Goal: Book appointment/travel/reservation

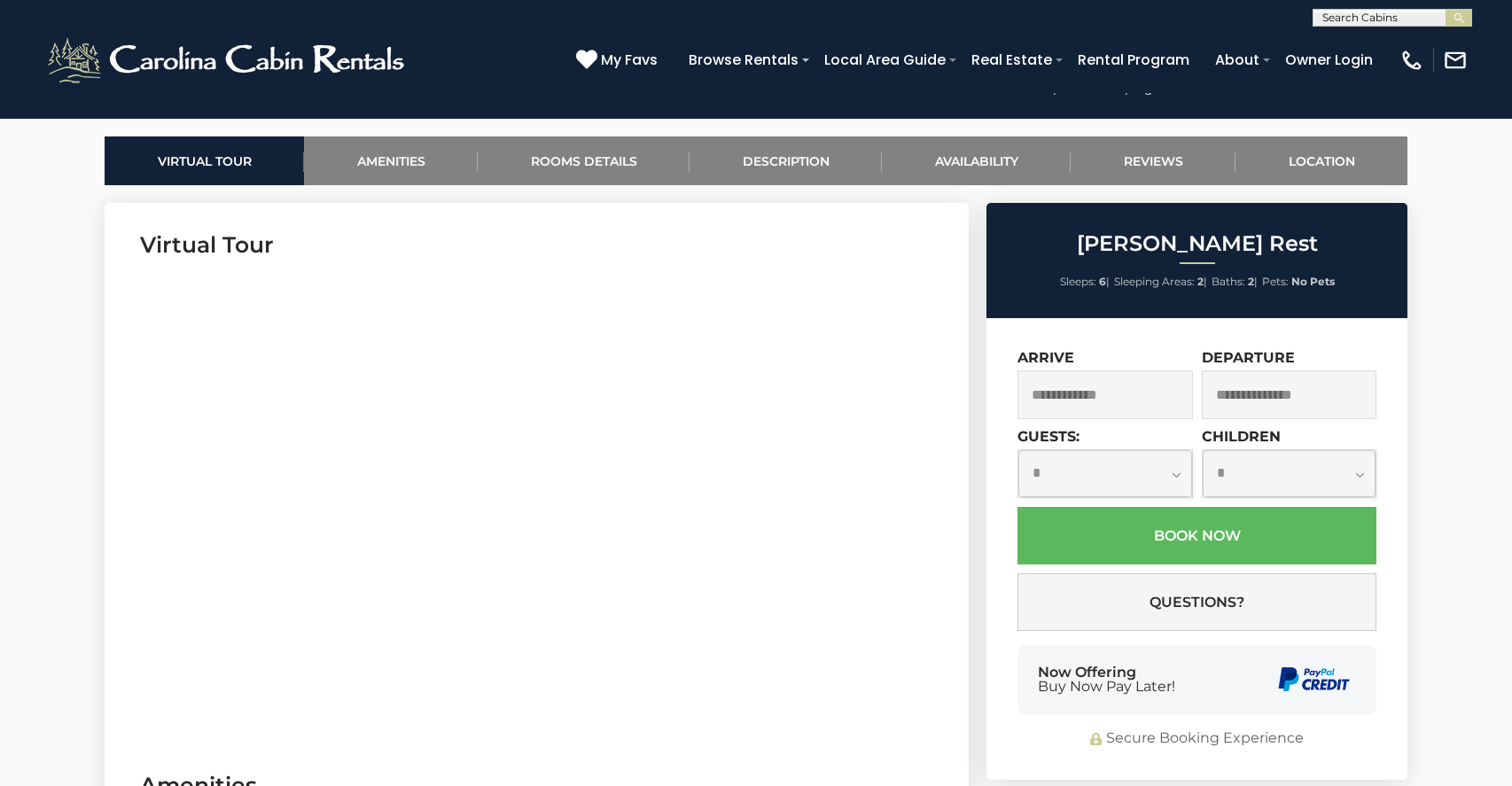
scroll to position [445, 0]
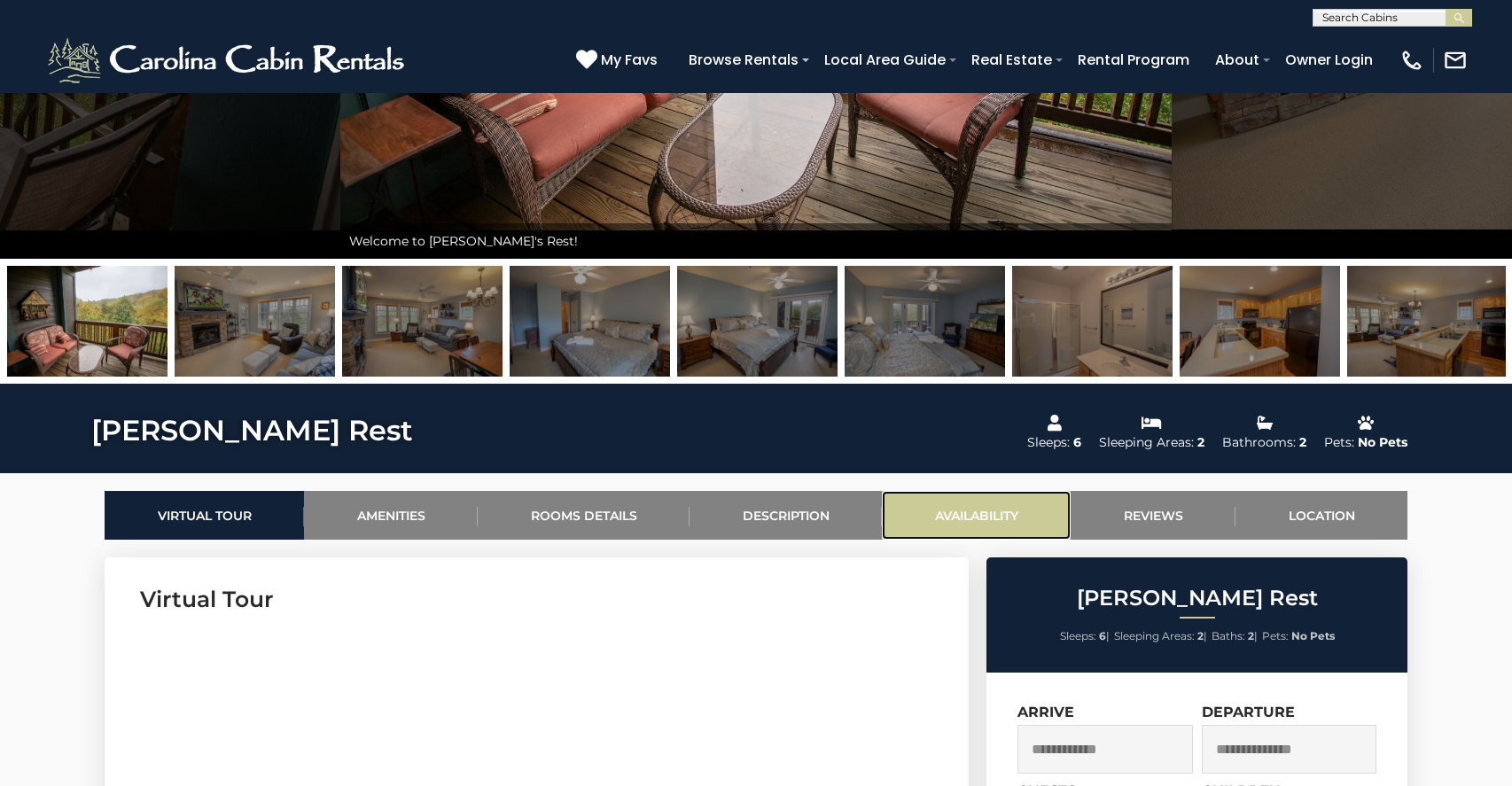
click at [996, 520] on link "Availability" at bounding box center [976, 516] width 189 height 49
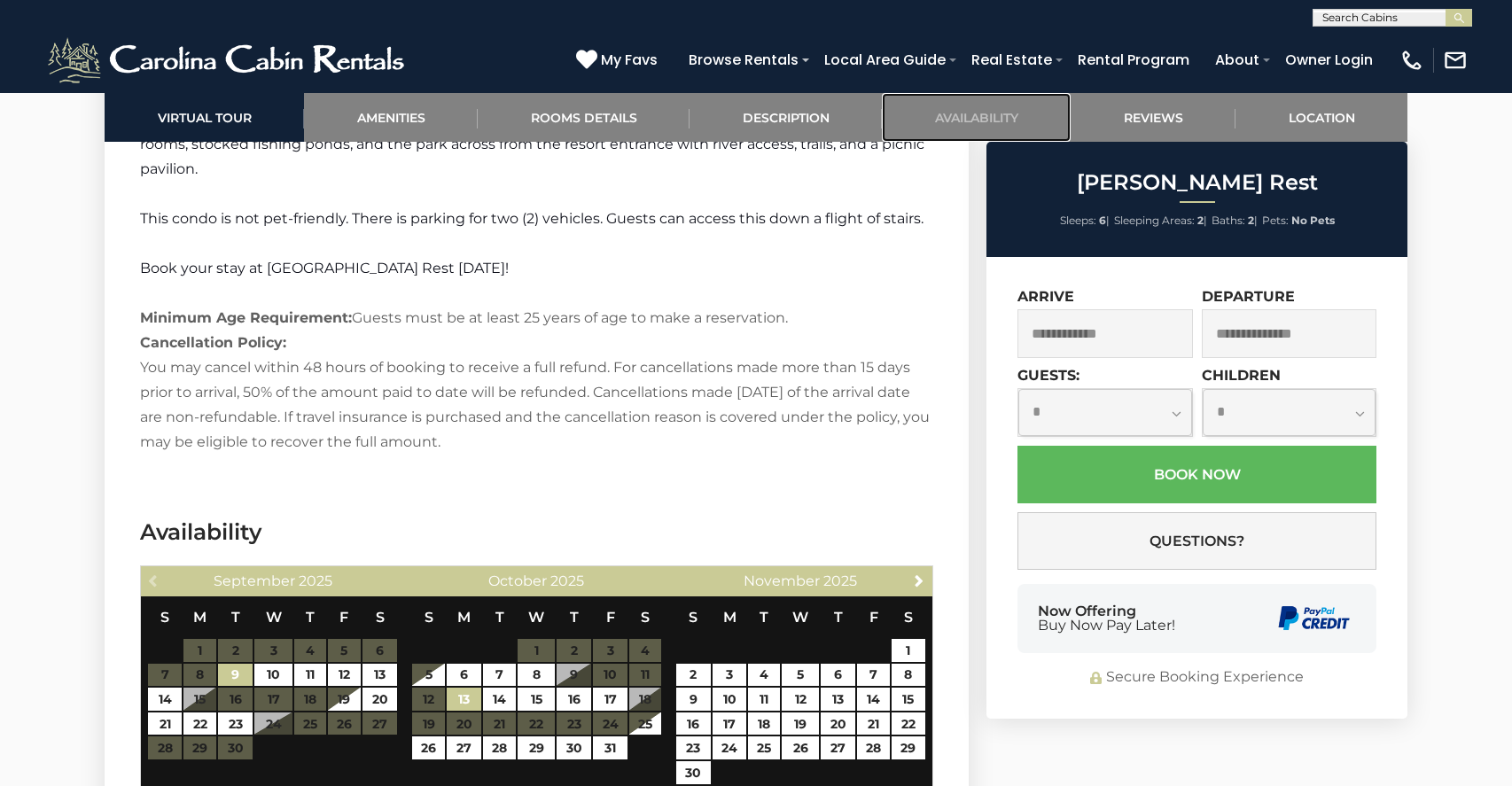
scroll to position [3424, 0]
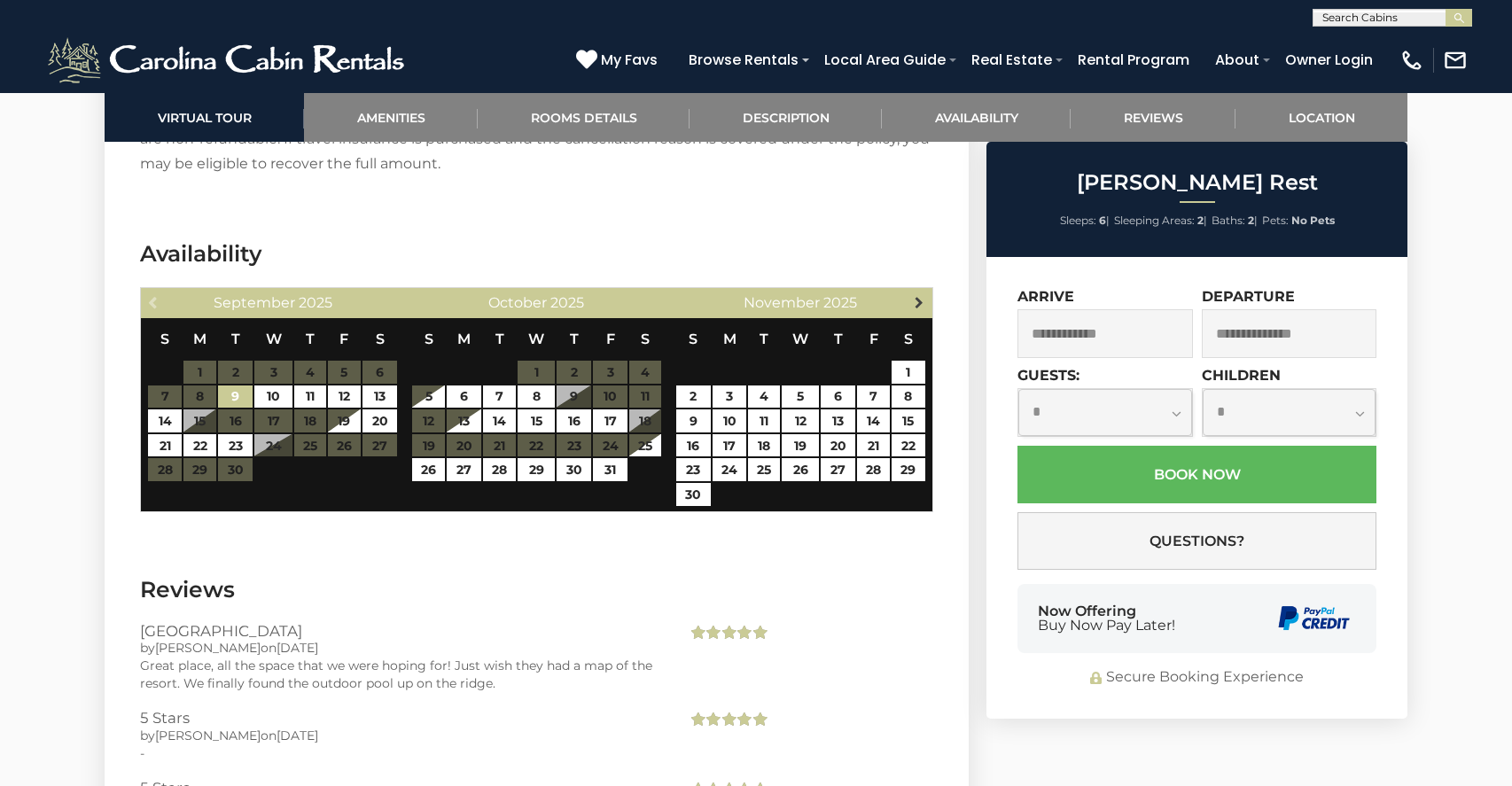
click at [912, 291] on link "Next" at bounding box center [919, 302] width 22 height 22
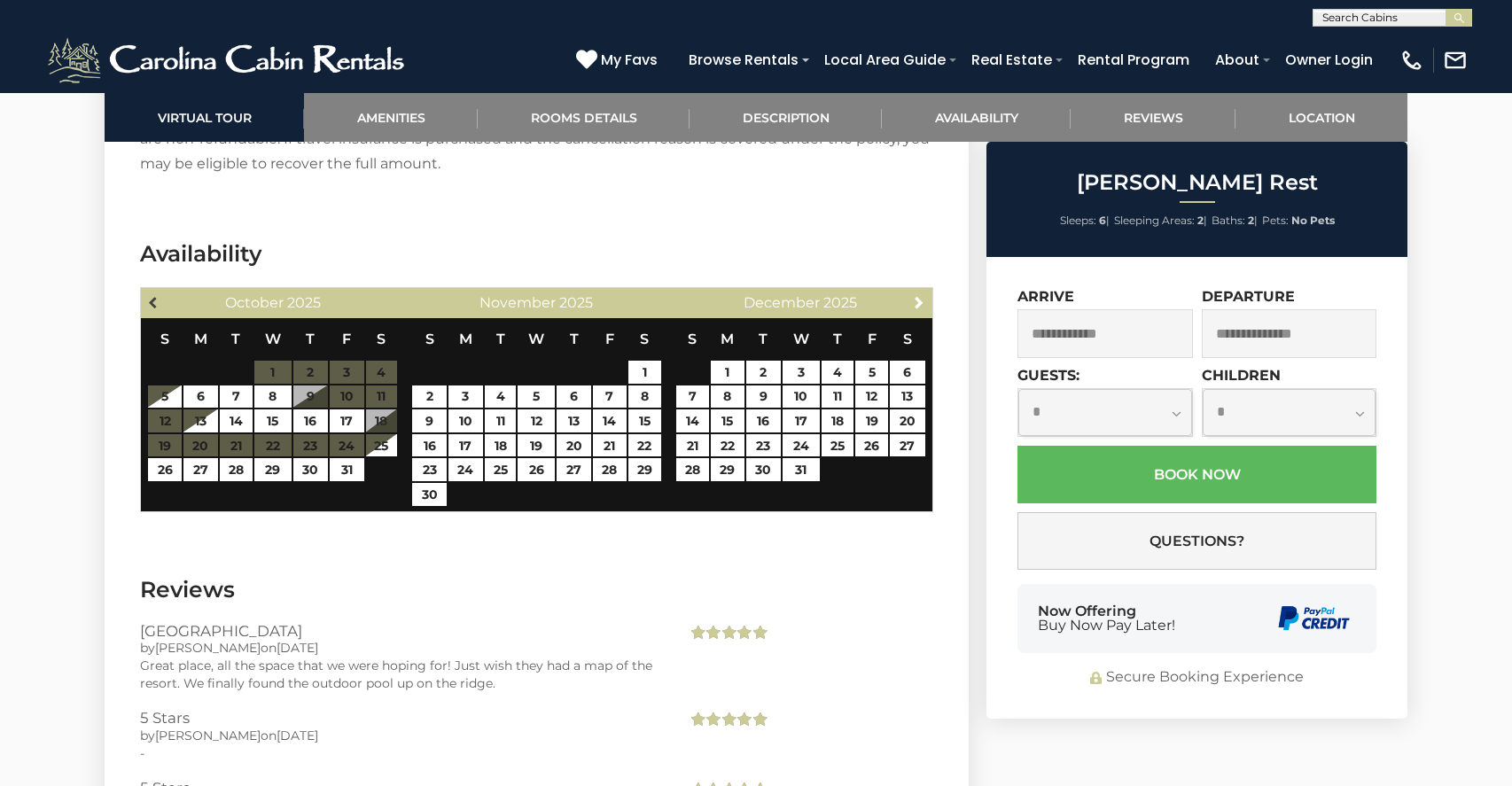
click at [149, 296] on span "Previous" at bounding box center [155, 303] width 15 height 15
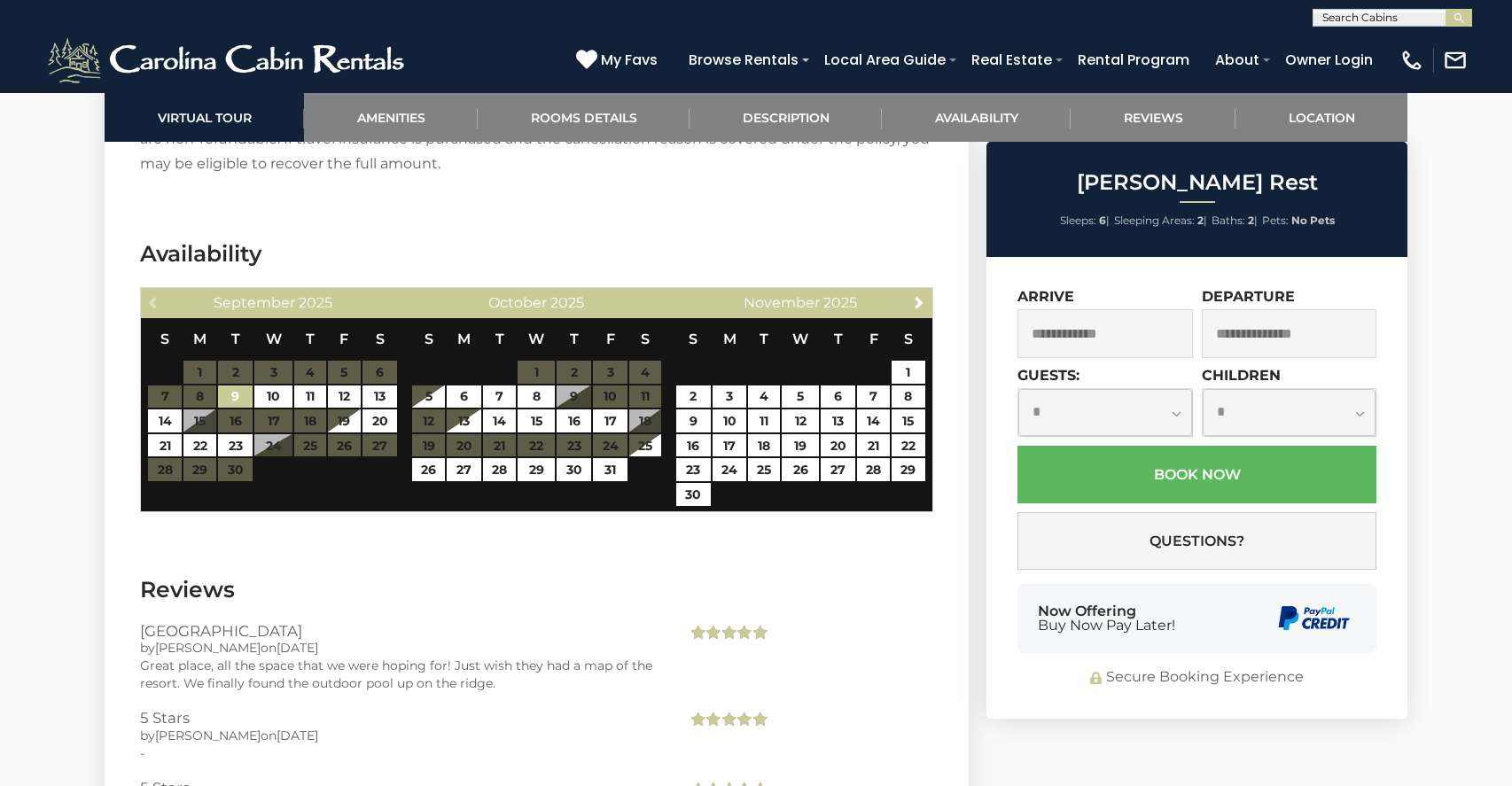
click at [150, 288] on div "Previous [DATE]" at bounding box center [273, 303] width 264 height 30
